Goal: Find specific page/section: Find specific page/section

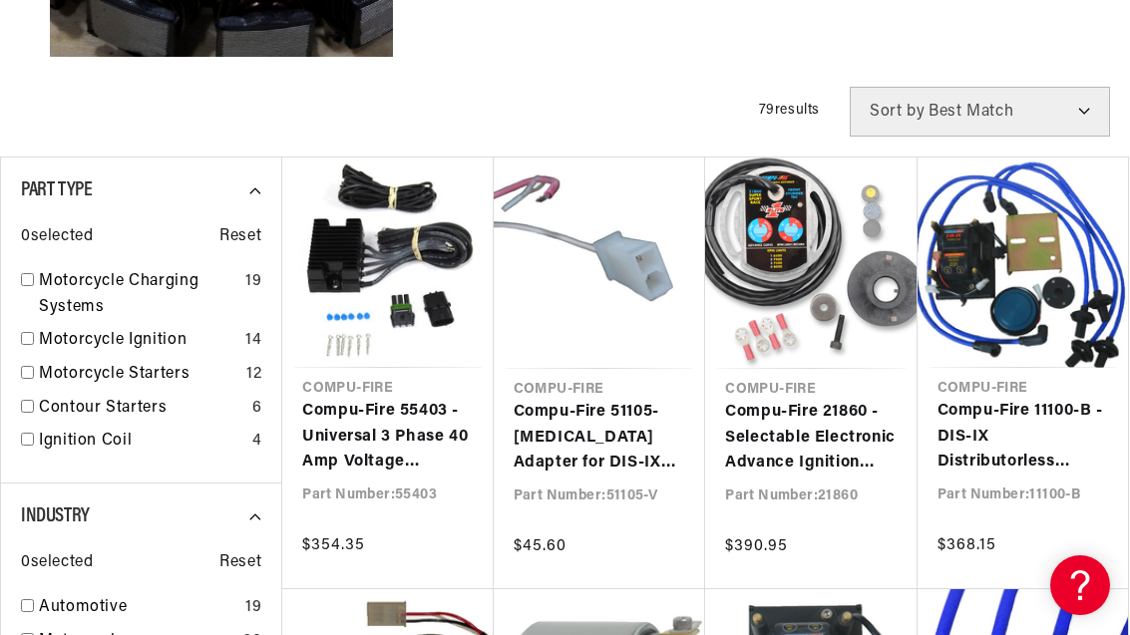
scroll to position [0, 604]
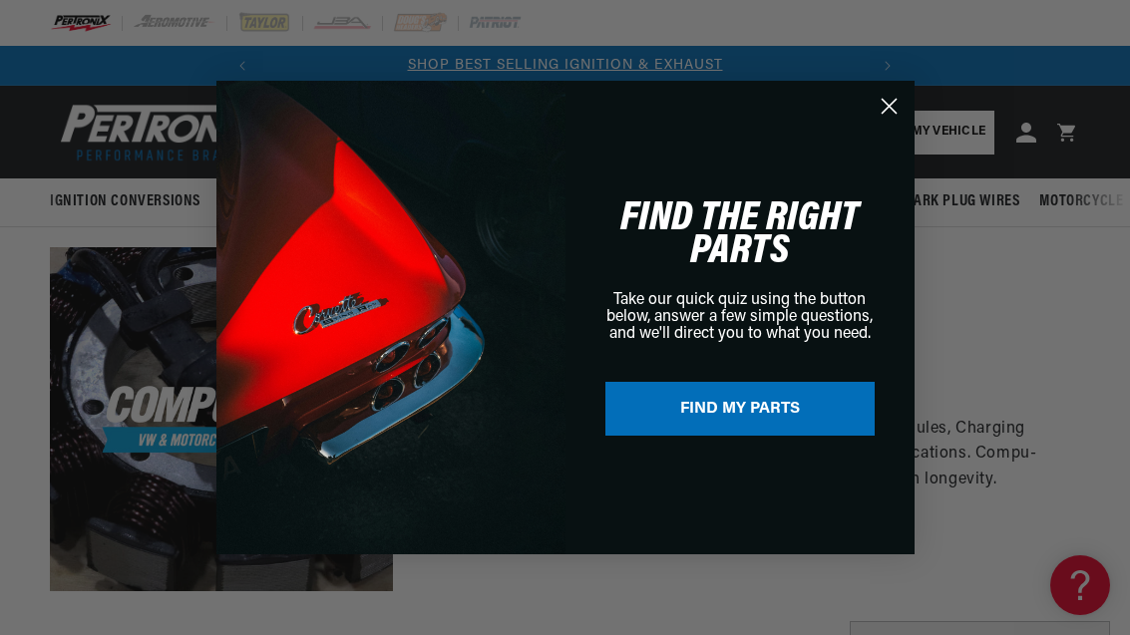
click at [878, 117] on circle "Close dialog" at bounding box center [887, 106] width 33 height 33
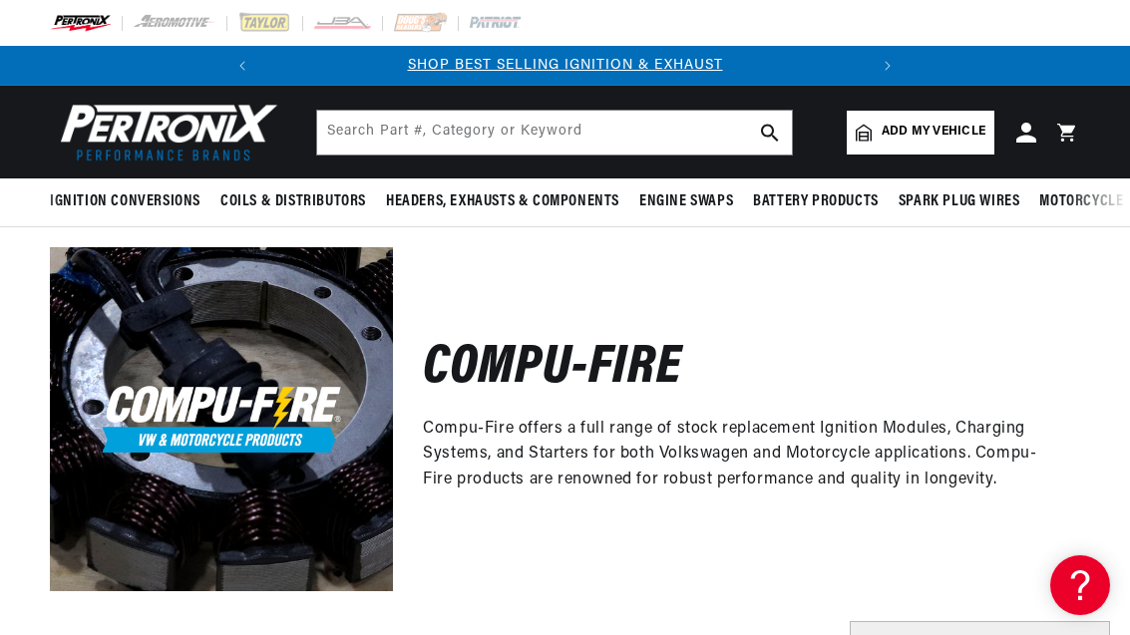
click at [948, 122] on link "Add my vehicle" at bounding box center [921, 133] width 148 height 44
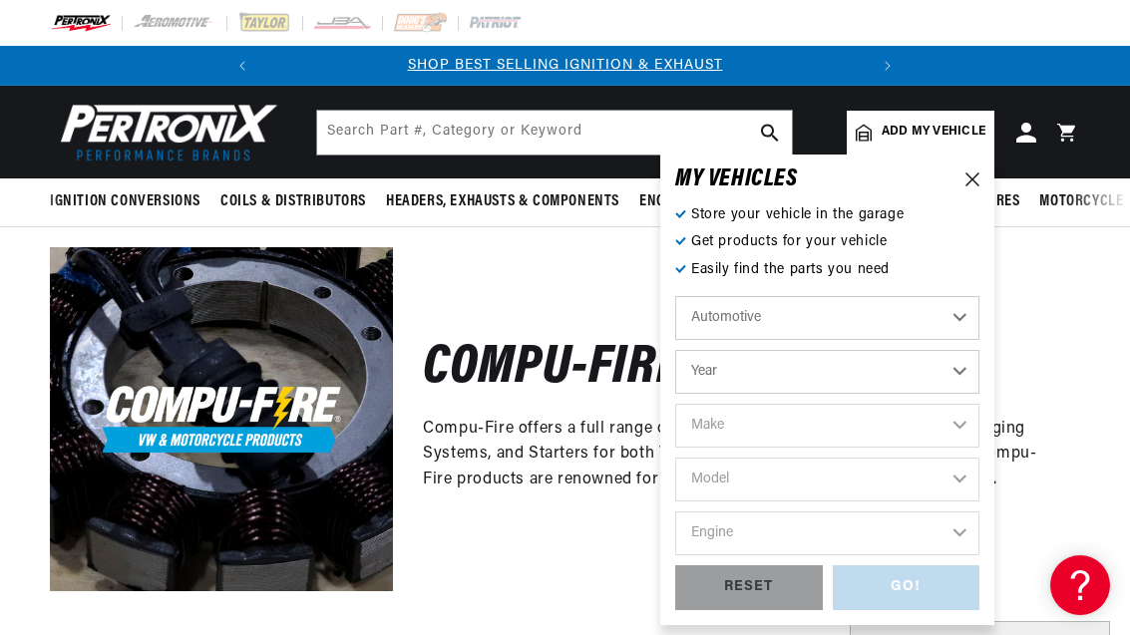
click at [953, 376] on select "Year [DATE] 2025 2024 2023 2022 2021 2020 2019 2018 2017 2016 2015 2014 2013 20…" at bounding box center [827, 372] width 304 height 44
select select "1970"
click at [960, 418] on select "Make Alfa Romeo American Motors Aston [PERSON_NAME] Audi [GEOGRAPHIC_DATA] [PER…" at bounding box center [827, 426] width 304 height 44
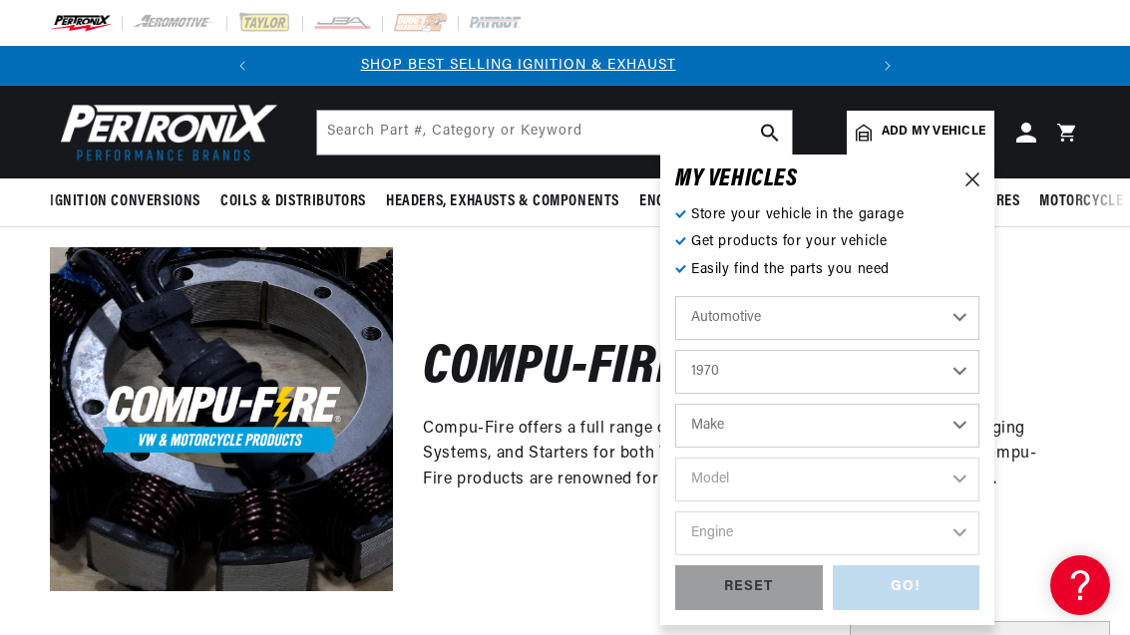
scroll to position [0, 0]
select select "Volkswagen"
click at [962, 480] on select "Model Beetle Fastback Karmann Ghia Squareback" at bounding box center [827, 480] width 304 height 44
select select "Beetle"
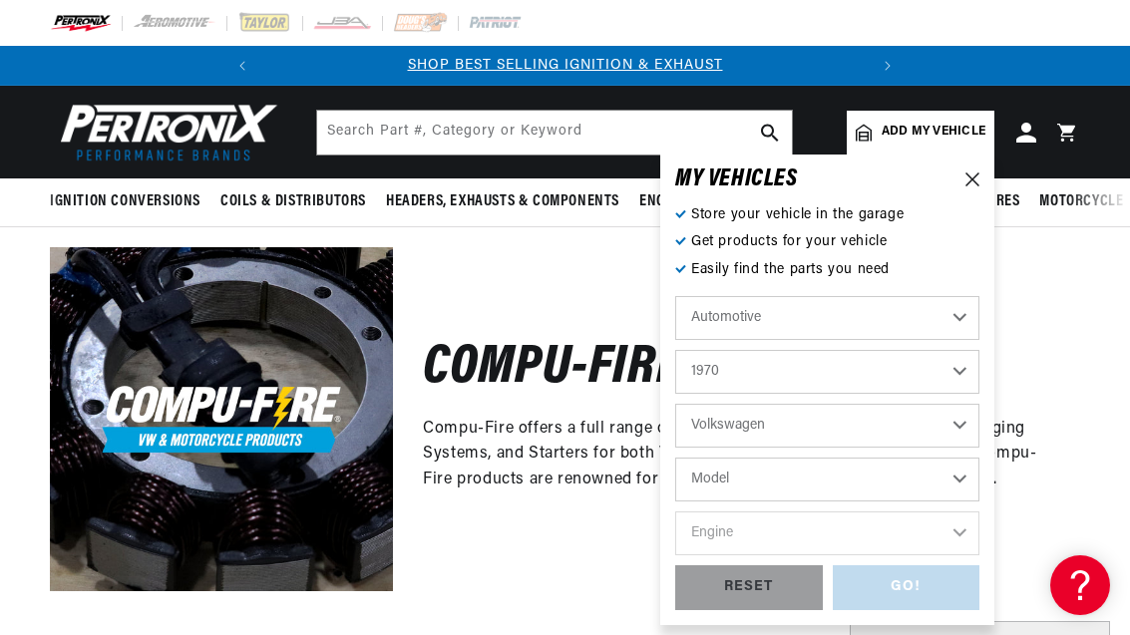
select select "Beetle"
click at [956, 535] on select "Engine 1.5L 1.6L 4" at bounding box center [827, 533] width 304 height 44
select select "1.6L"
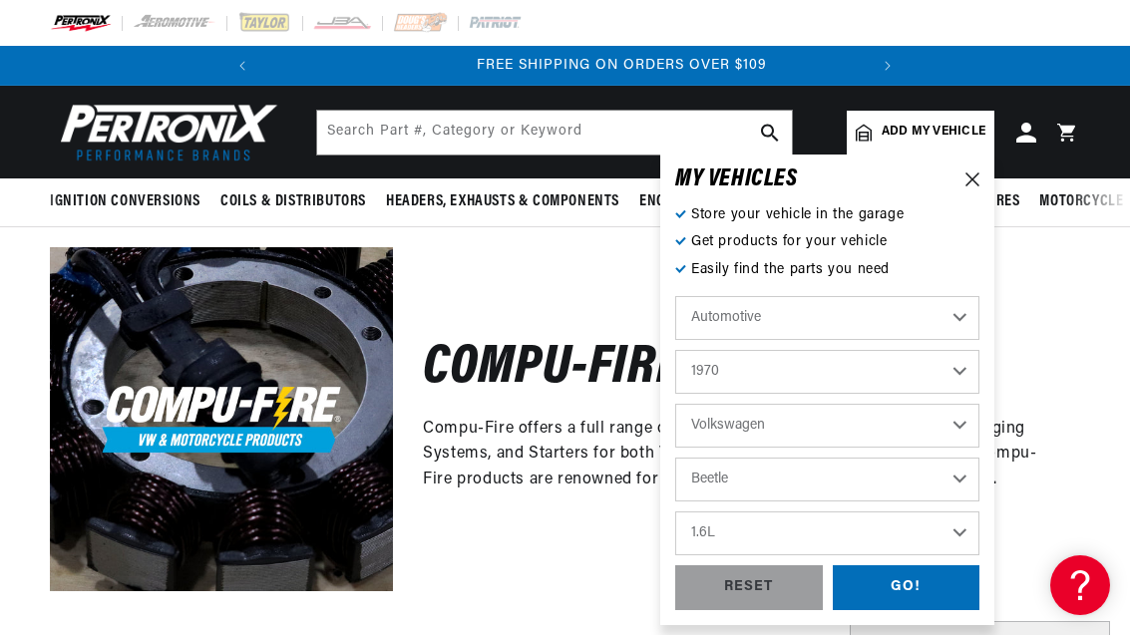
scroll to position [0, 604]
click at [928, 586] on div "GO!" at bounding box center [907, 587] width 148 height 45
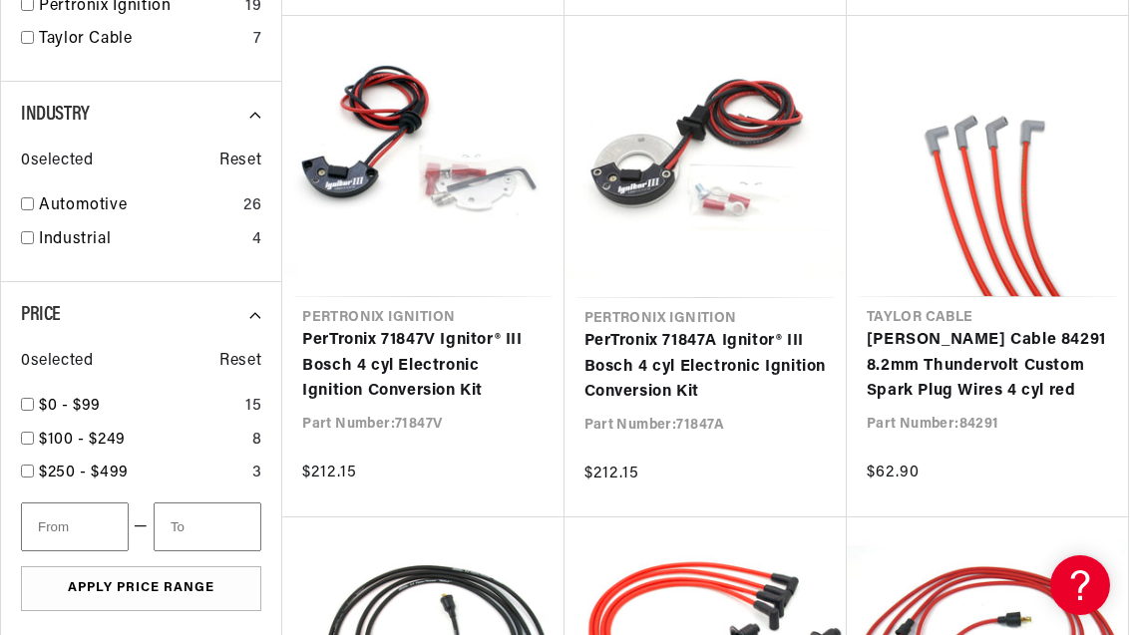
scroll to position [0, 604]
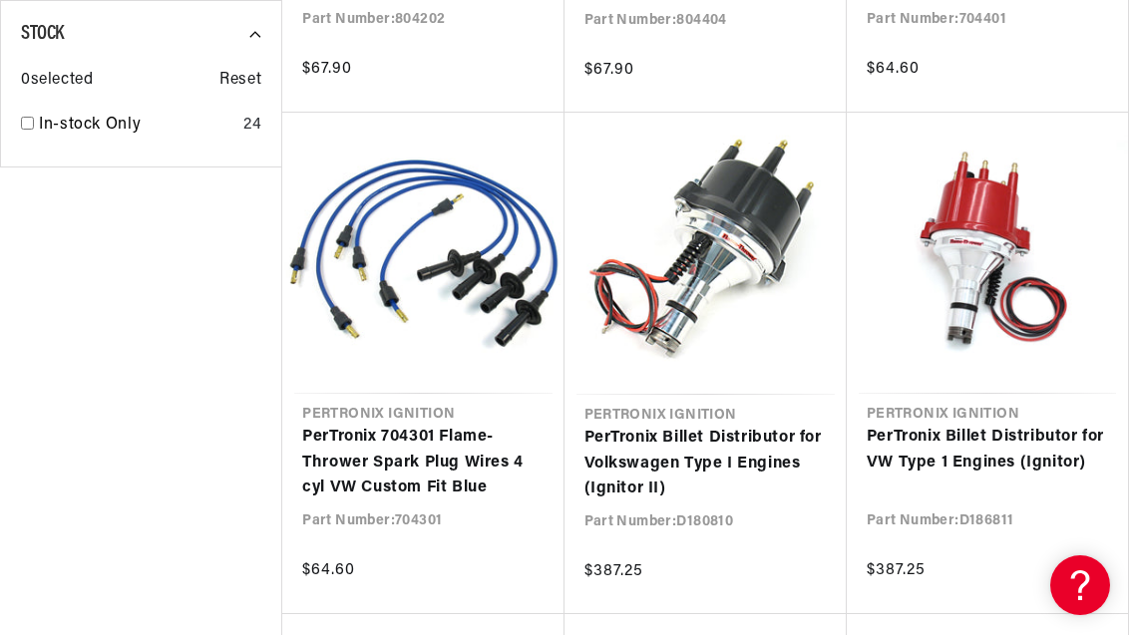
scroll to position [2276, 0]
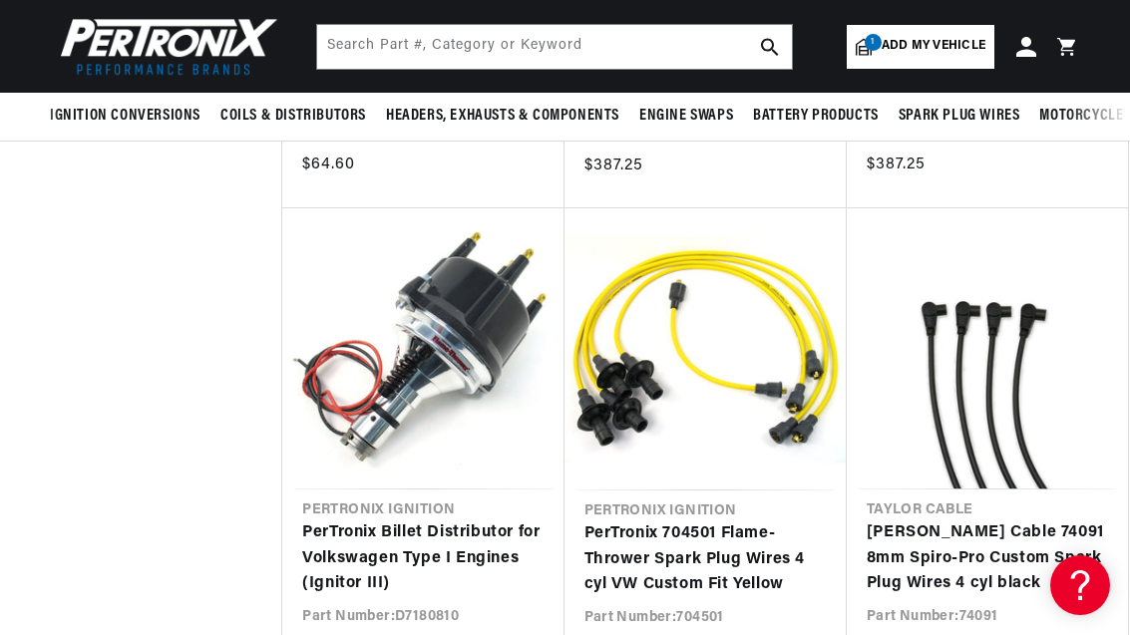
scroll to position [2670, 0]
